Goal: Task Accomplishment & Management: Manage account settings

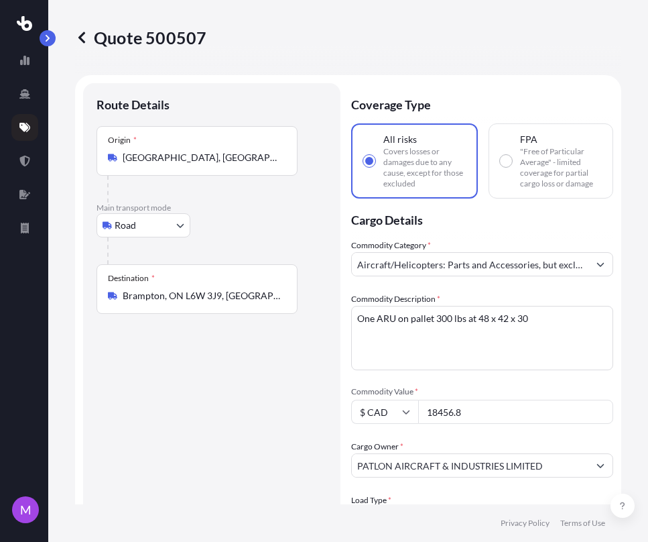
select select "Road"
select select "1"
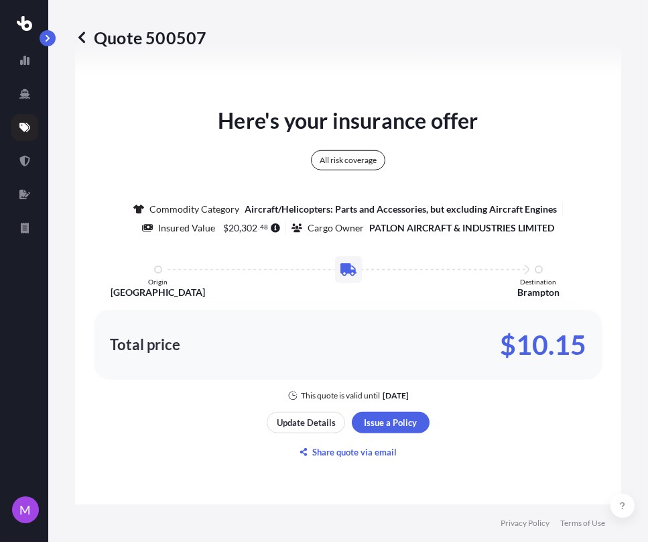
click at [80, 40] on icon at bounding box center [81, 37] width 13 height 13
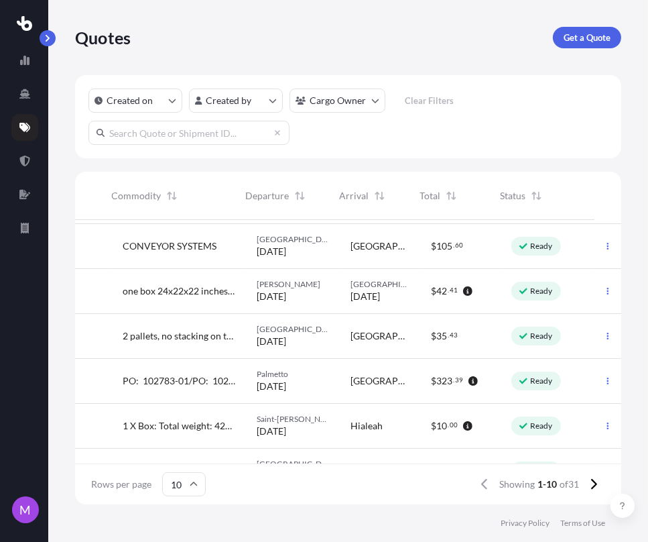
scroll to position [149, 597]
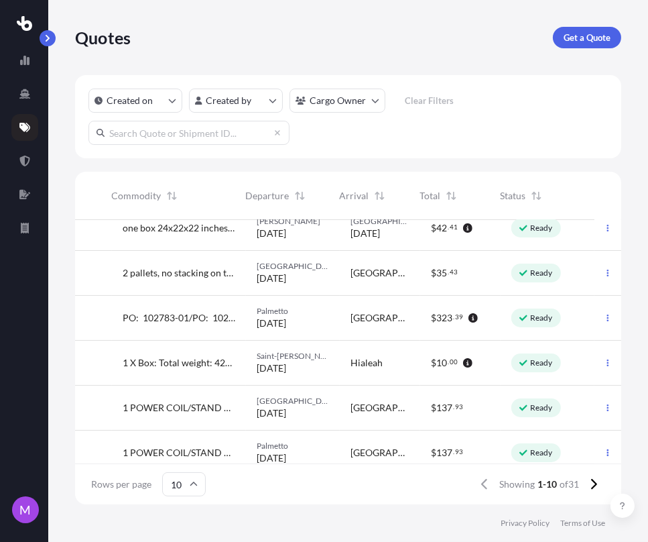
click at [597, 313] on button "button" at bounding box center [607, 317] width 21 height 21
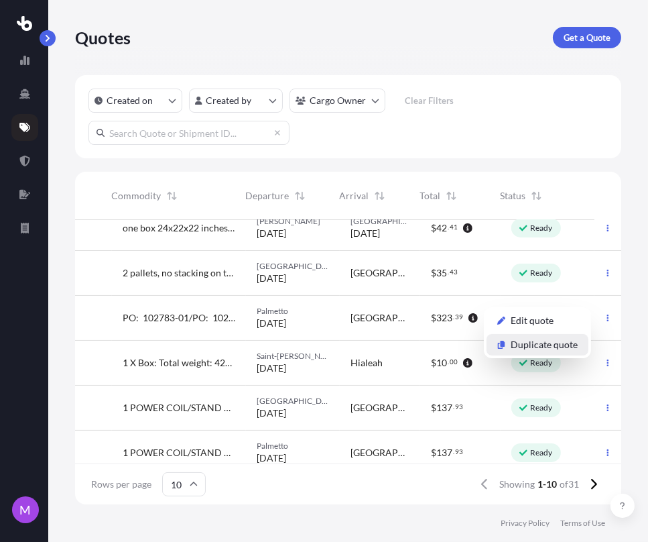
click at [542, 349] on p "Duplicate quote" at bounding box center [544, 344] width 67 height 13
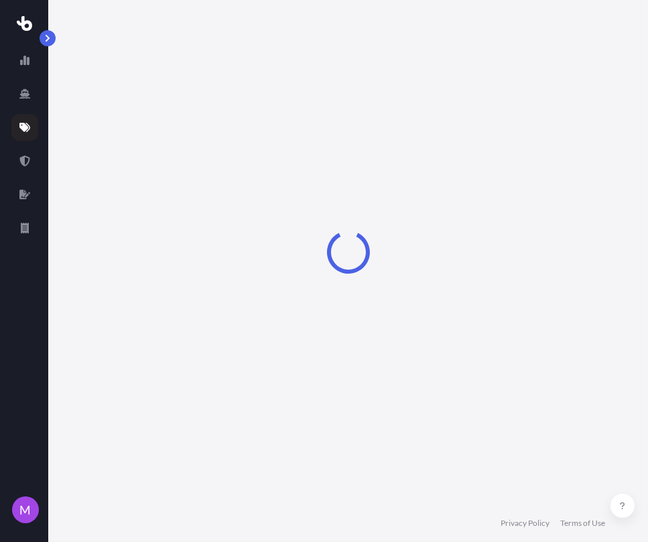
scroll to position [21, 0]
select select "Road"
select select "2"
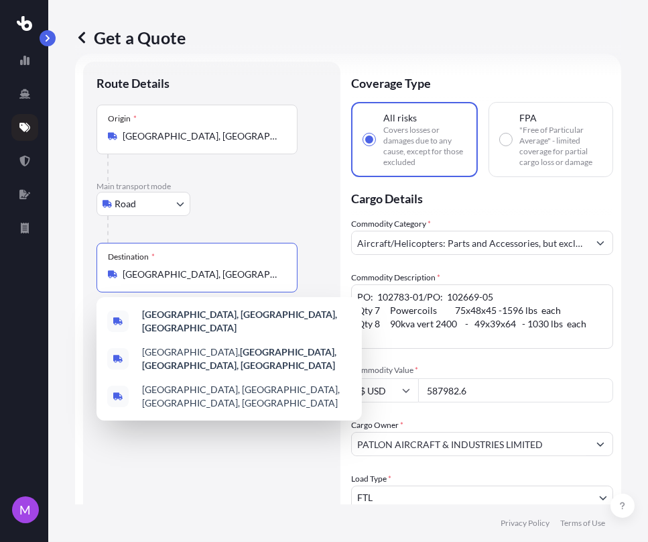
click at [247, 269] on input "[GEOGRAPHIC_DATA], [GEOGRAPHIC_DATA], [GEOGRAPHIC_DATA]" at bounding box center [202, 273] width 158 height 13
drag, startPoint x: 433, startPoint y: 38, endPoint x: 242, endPoint y: 156, distance: 224.2
click at [432, 38] on div "Get a Quote" at bounding box center [348, 37] width 546 height 21
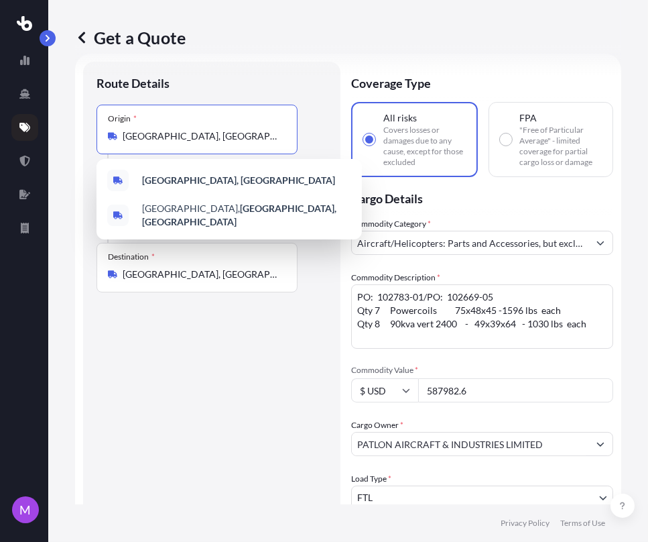
drag, startPoint x: 244, startPoint y: 132, endPoint x: 79, endPoint y: 129, distance: 164.9
click at [65, 126] on div "Get a Quote Route Details Place of loading Road Road Rail Origin * [GEOGRAPHIC_…" at bounding box center [348, 252] width 600 height 504
paste input "[PERSON_NAME] OF [PERSON_NAME], VA 24120"
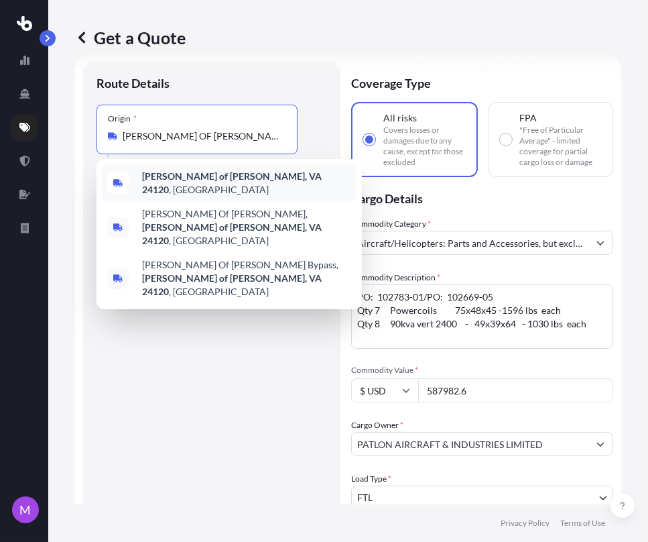
click at [209, 187] on div "[PERSON_NAME] of [PERSON_NAME], VA 24120 , [GEOGRAPHIC_DATA]" at bounding box center [229, 183] width 255 height 38
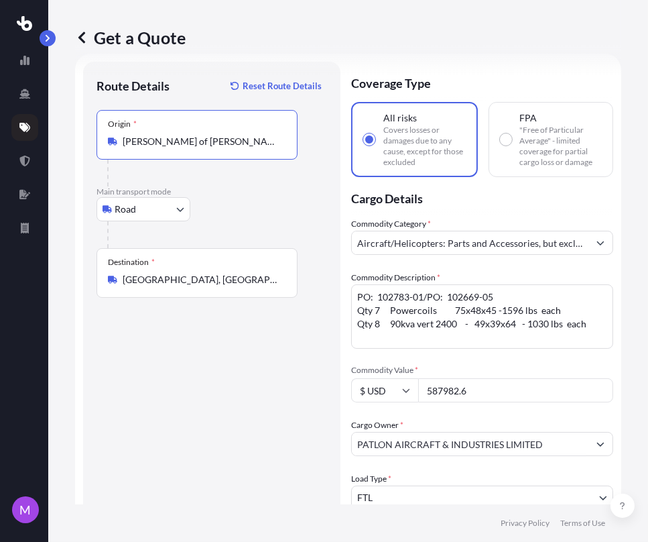
type input "[PERSON_NAME] of [PERSON_NAME], VA 24120, [GEOGRAPHIC_DATA]"
drag, startPoint x: 202, startPoint y: 370, endPoint x: 243, endPoint y: 367, distance: 41.7
click at [203, 370] on div "Route Details Reset Route Details Place of loading Road Road Rail Origin * [PER…" at bounding box center [212, 433] width 231 height 717
click at [526, 419] on div "Cargo Owner * PATLON AIRCRAFT & INDUSTRIES LIMITED" at bounding box center [482, 437] width 262 height 38
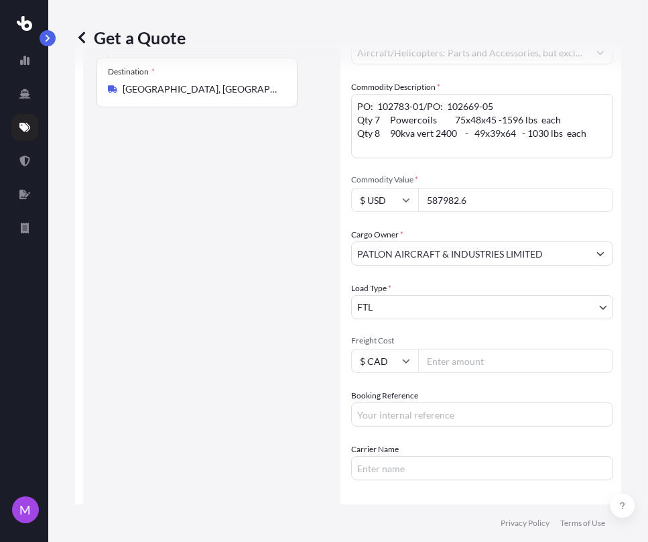
scroll to position [245, 0]
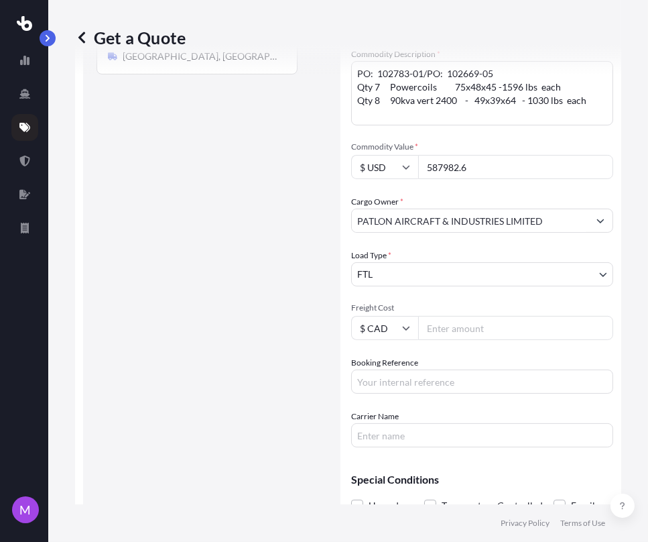
click at [426, 383] on input "Booking Reference" at bounding box center [482, 381] width 262 height 24
paste input "Q0002199"
type input "Q0002199"
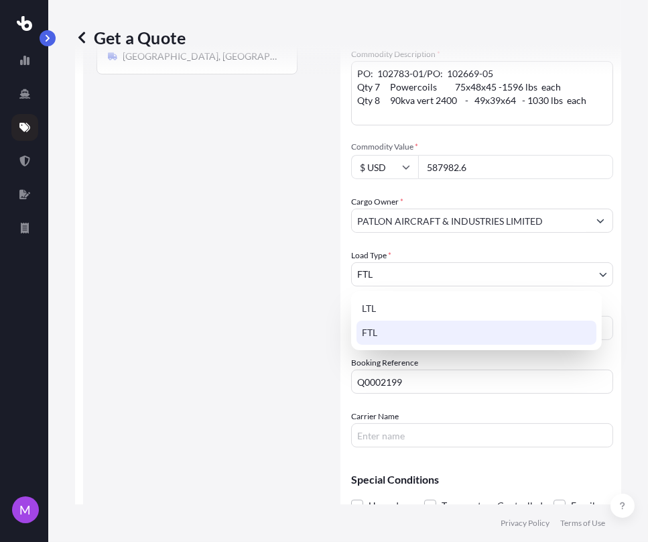
click at [393, 276] on body "M Get a Quote Route Details Reset Route Details Place of loading Road Road Rail…" at bounding box center [324, 271] width 648 height 542
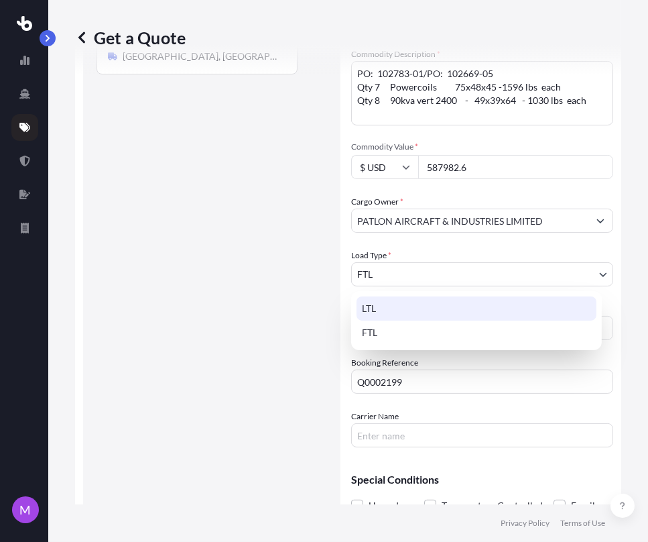
click at [389, 319] on div "LTL" at bounding box center [477, 308] width 240 height 24
select select "1"
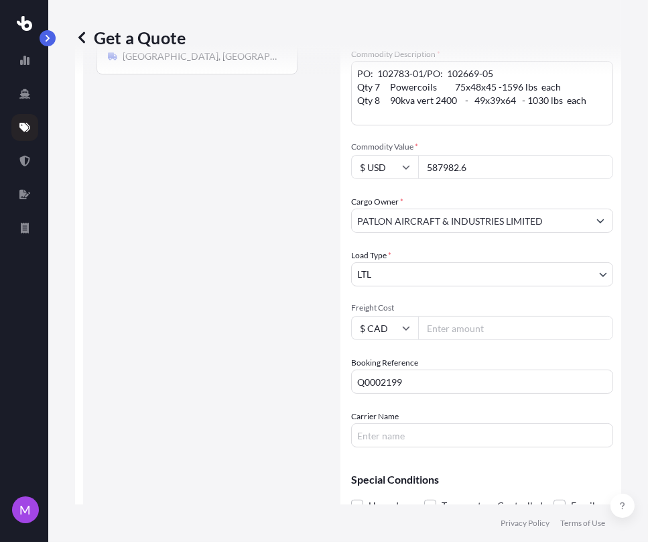
drag, startPoint x: 475, startPoint y: 174, endPoint x: 483, endPoint y: 171, distance: 8.5
click at [476, 174] on input "587982.6" at bounding box center [515, 167] width 195 height 24
drag, startPoint x: 491, startPoint y: 168, endPoint x: 393, endPoint y: 168, distance: 97.9
click at [392, 168] on div "$ USD 587982.6" at bounding box center [482, 167] width 262 height 24
click at [392, 271] on body "M Get a Quote Route Details Reset Route Details Place of loading Road Road Rail…" at bounding box center [324, 271] width 648 height 542
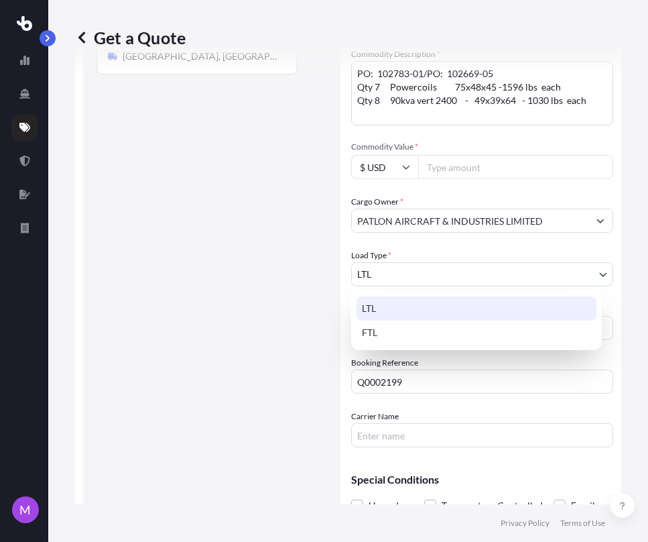
click at [410, 269] on body "M Get a Quote Route Details Reset Route Details Place of loading Road Road Rail…" at bounding box center [324, 271] width 648 height 542
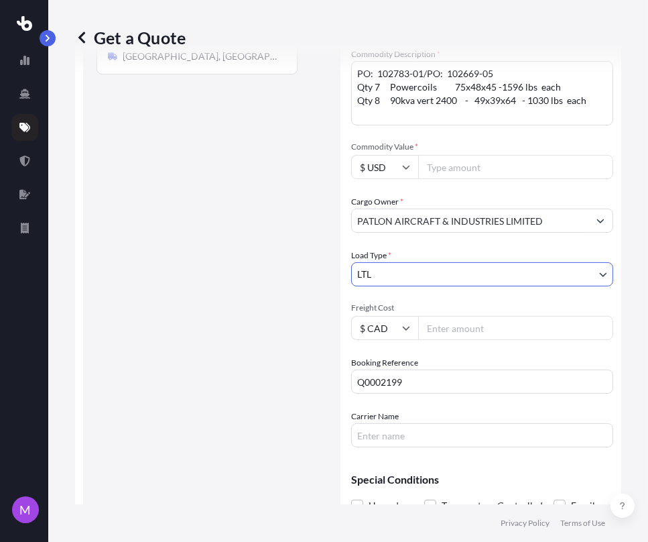
click at [448, 332] on input "Freight Cost" at bounding box center [515, 328] width 195 height 24
paste input "33596.73"
type input "33596.73"
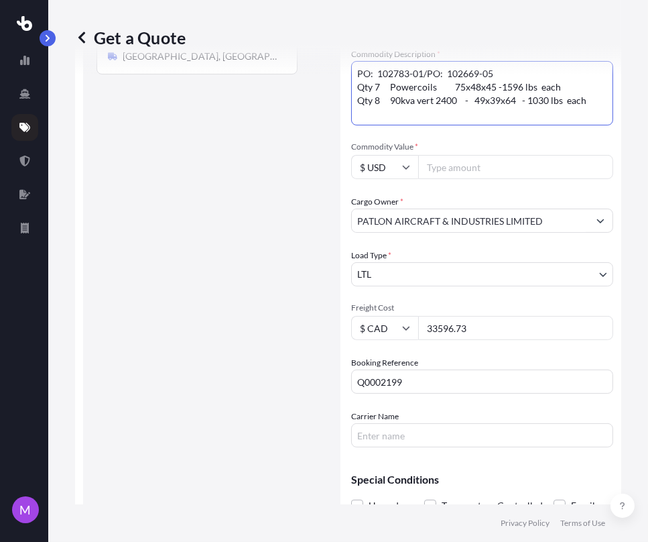
click at [488, 105] on textarea "PO: 102783-01/PO: 102669-05 Qty 7 Powercoils 75x48x45 -1596 lbs each Qty 8 90kv…" at bounding box center [482, 93] width 262 height 64
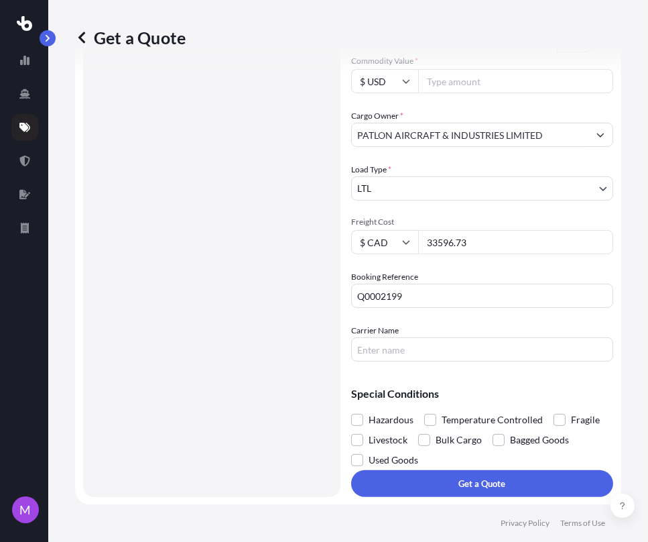
scroll to position [330, 0]
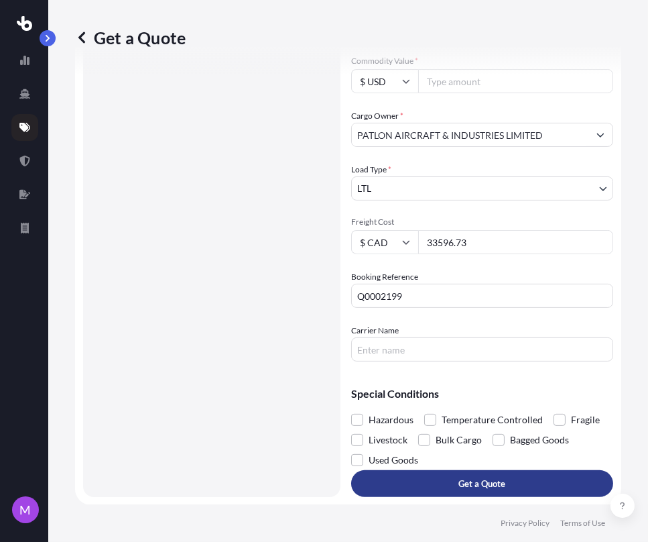
type textarea "GPU"
click at [504, 473] on button "Get a Quote" at bounding box center [482, 483] width 262 height 27
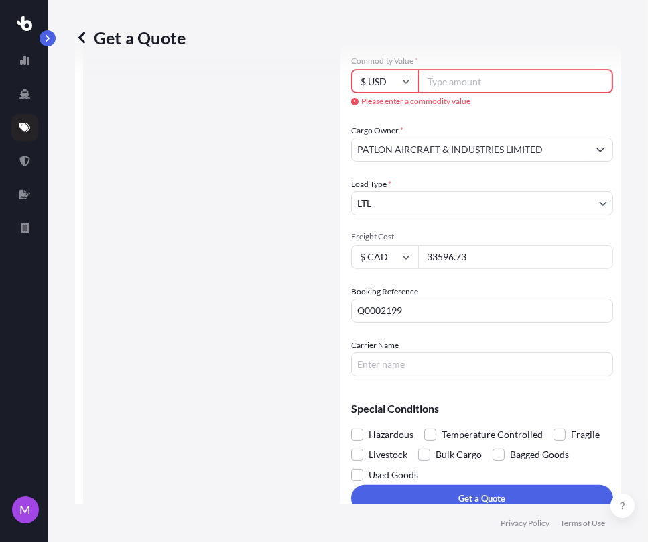
click at [459, 76] on input "Commodity Value *" at bounding box center [515, 81] width 195 height 24
click at [477, 80] on input "Commodity Value *" at bounding box center [515, 81] width 195 height 24
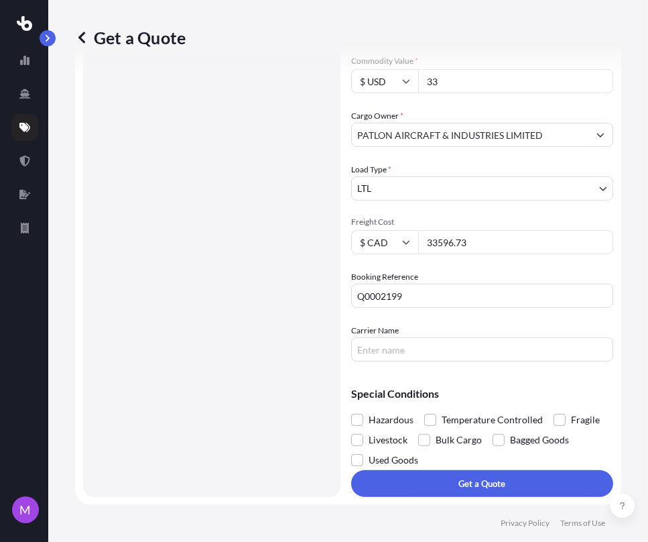
scroll to position [332, 0]
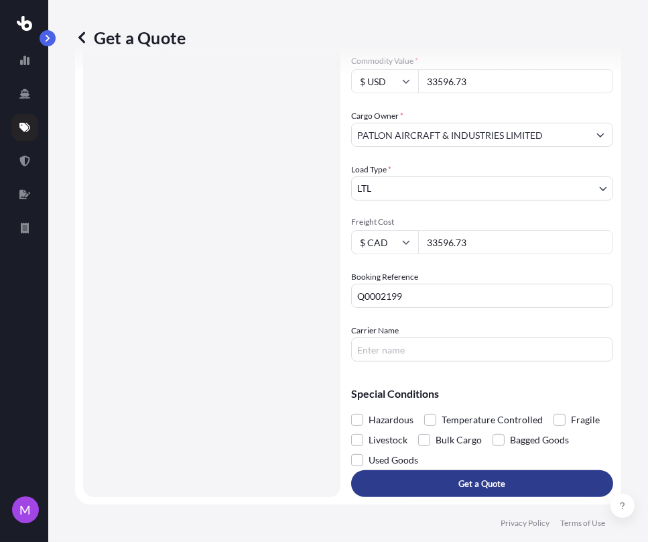
type input "33596.73"
click at [463, 489] on p "Get a Quote" at bounding box center [482, 483] width 47 height 13
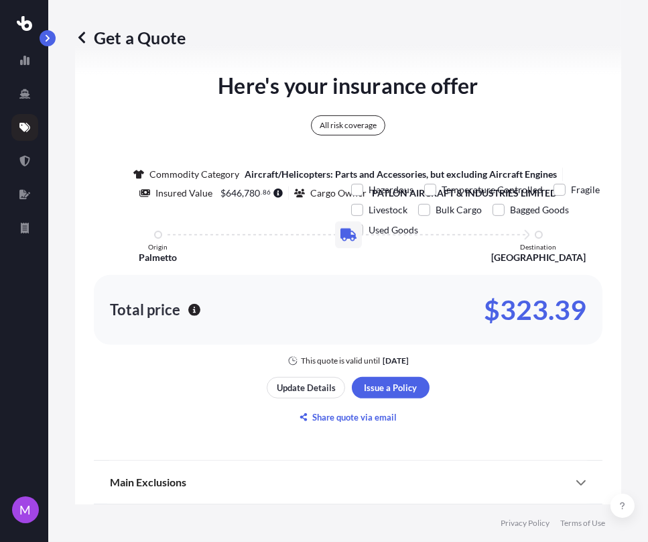
scroll to position [579, 0]
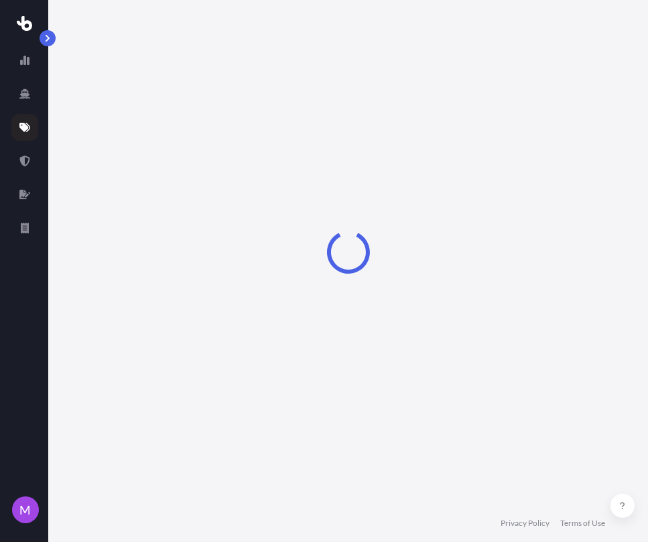
select select "Road"
select select "1"
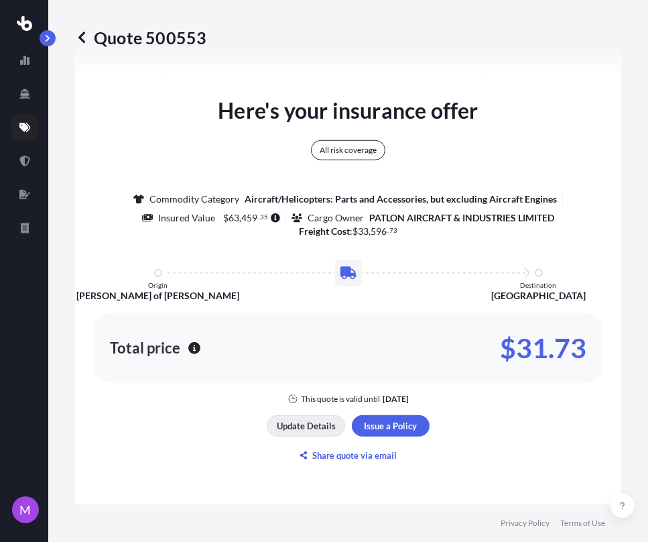
click at [273, 431] on button "Update Details" at bounding box center [306, 425] width 78 height 21
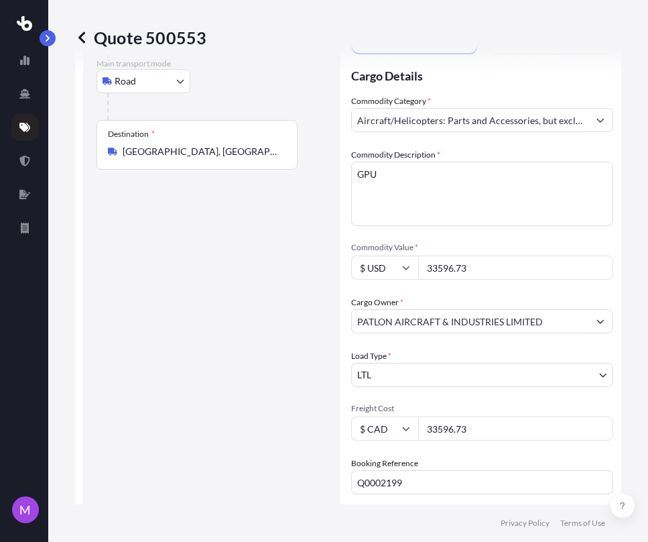
scroll to position [170, 0]
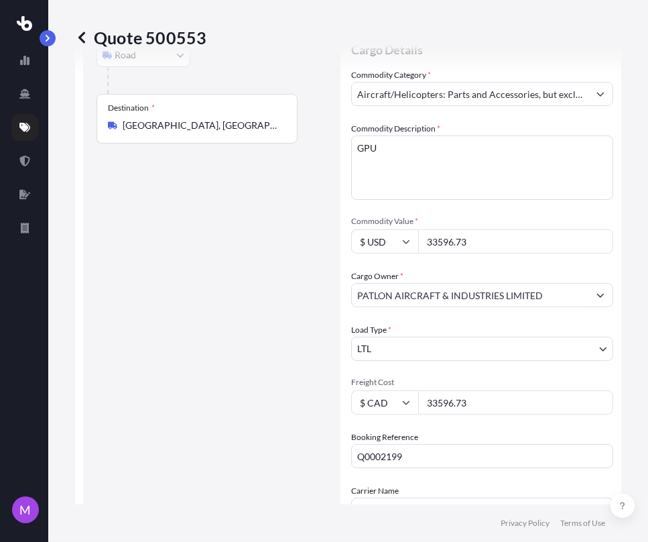
drag, startPoint x: 487, startPoint y: 404, endPoint x: 390, endPoint y: 389, distance: 97.6
click at [390, 390] on div "$ CAD 33596.73" at bounding box center [482, 402] width 262 height 24
click at [478, 243] on input "33596.73" at bounding box center [515, 241] width 195 height 24
click at [408, 243] on icon at bounding box center [406, 241] width 8 height 8
click at [372, 389] on div "$ CAD" at bounding box center [385, 389] width 56 height 25
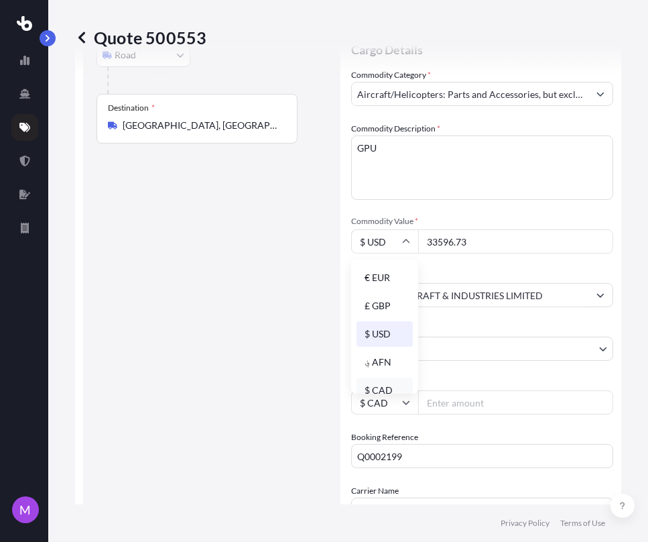
type input "$ CAD"
click at [259, 373] on div "Route Details Place of loading Road Road Rail Origin * [PERSON_NAME][GEOGRAPHIC…" at bounding box center [212, 284] width 231 height 717
click at [222, 368] on div "Route Details Place of loading Road Road Rail Origin * [PERSON_NAME][GEOGRAPHIC…" at bounding box center [212, 284] width 231 height 717
click at [260, 383] on div "Route Details Place of loading Road Road Rail Origin * [PERSON_NAME][GEOGRAPHIC…" at bounding box center [212, 284] width 231 height 717
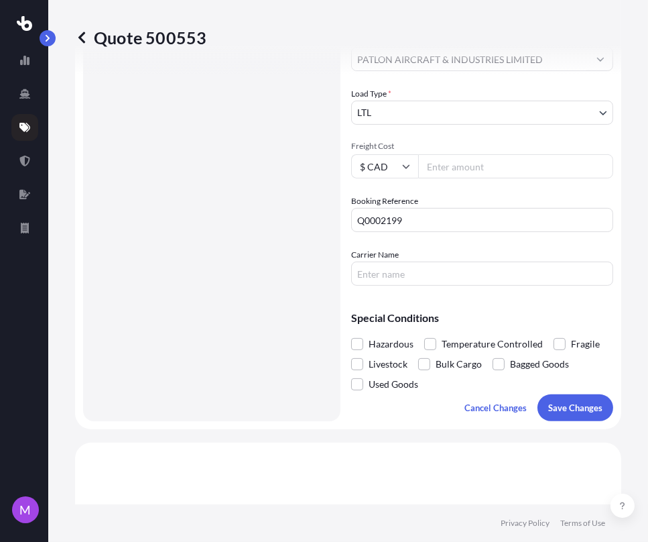
scroll to position [468, 0]
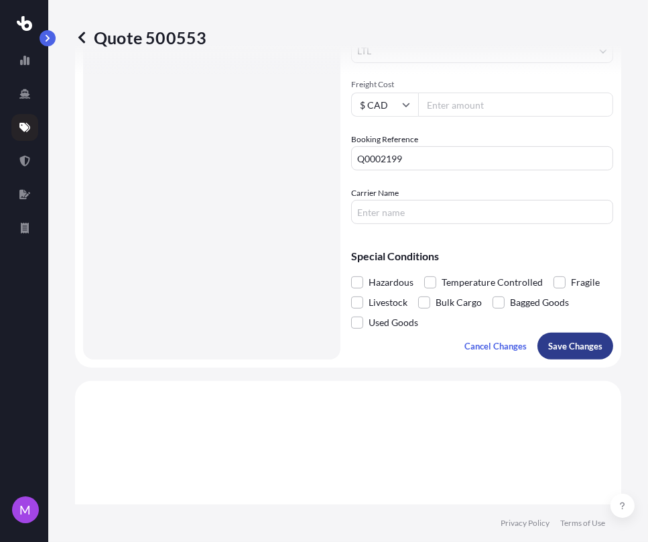
click at [561, 355] on button "Save Changes" at bounding box center [576, 345] width 76 height 27
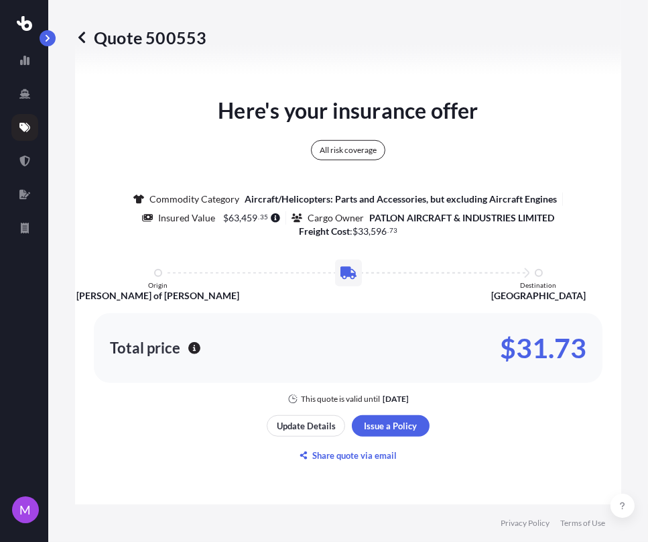
select select "Road"
select select "1"
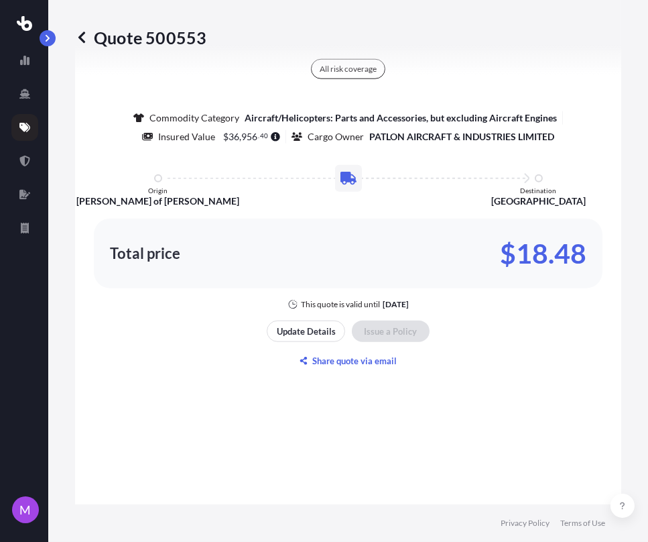
scroll to position [1552, 0]
